Goal: Find specific page/section: Find specific page/section

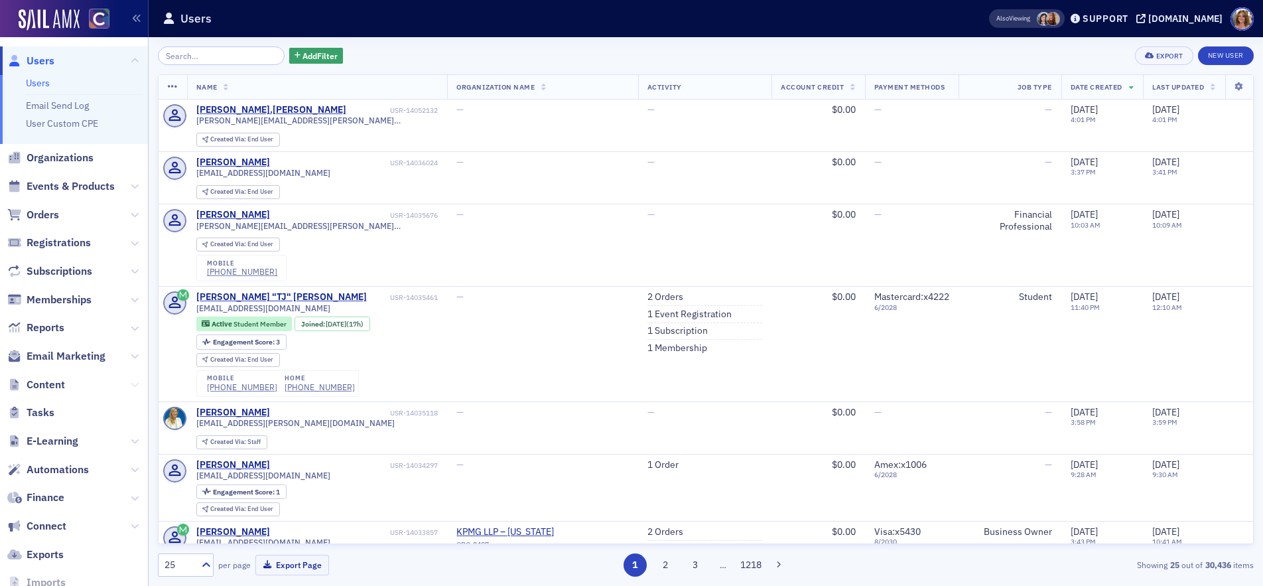
click at [133, 381] on icon at bounding box center [135, 385] width 8 height 8
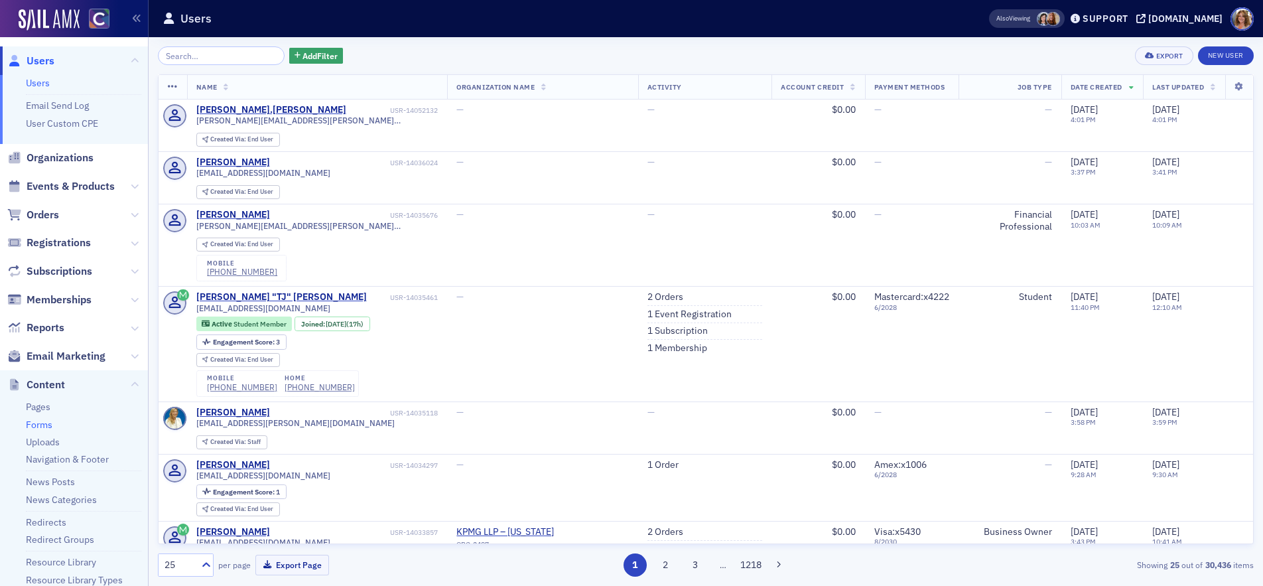
click at [42, 424] on link "Forms" at bounding box center [39, 425] width 27 height 12
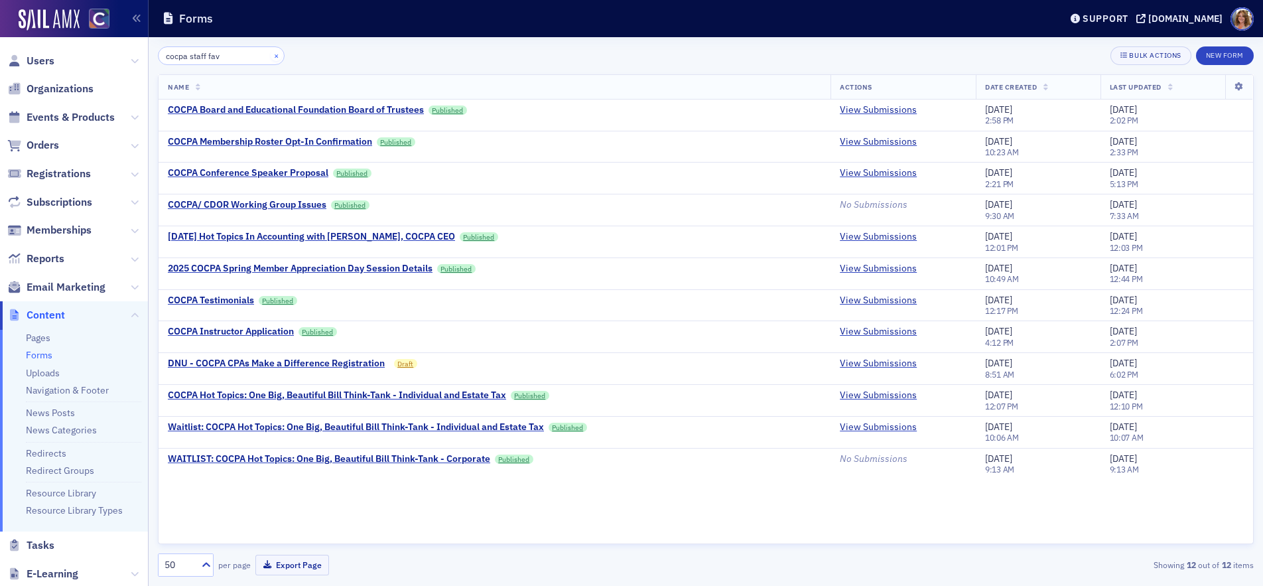
type input "cocpa staff fav"
click at [271, 56] on button "×" at bounding box center [277, 55] width 12 height 12
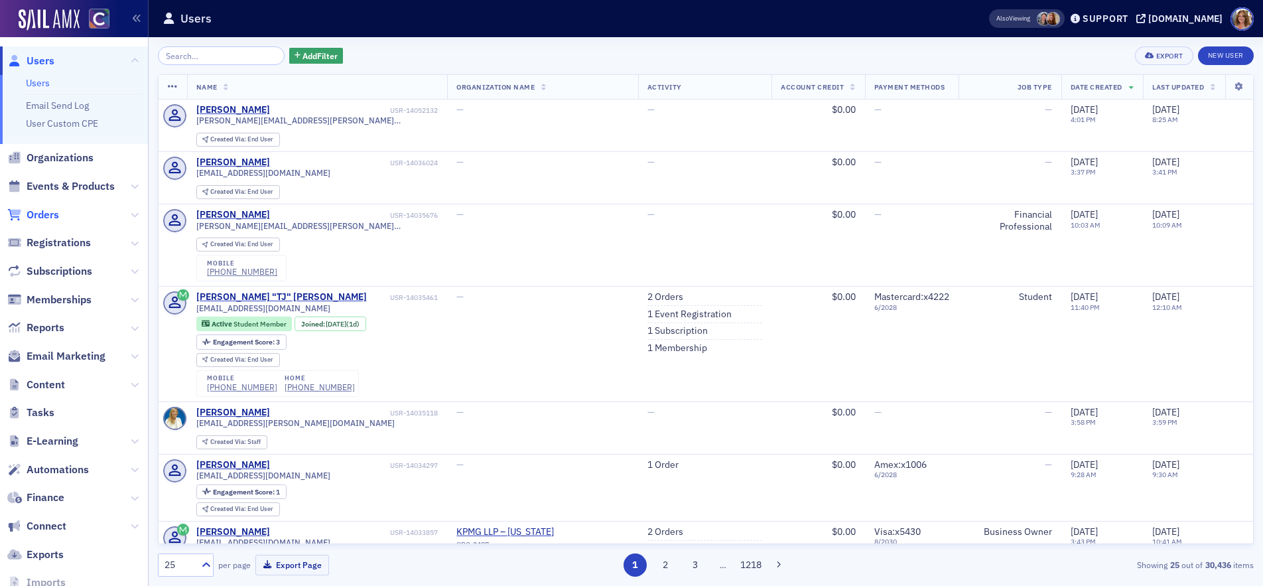
click at [50, 214] on span "Orders" at bounding box center [43, 215] width 32 height 15
